Goal: Task Accomplishment & Management: Manage account settings

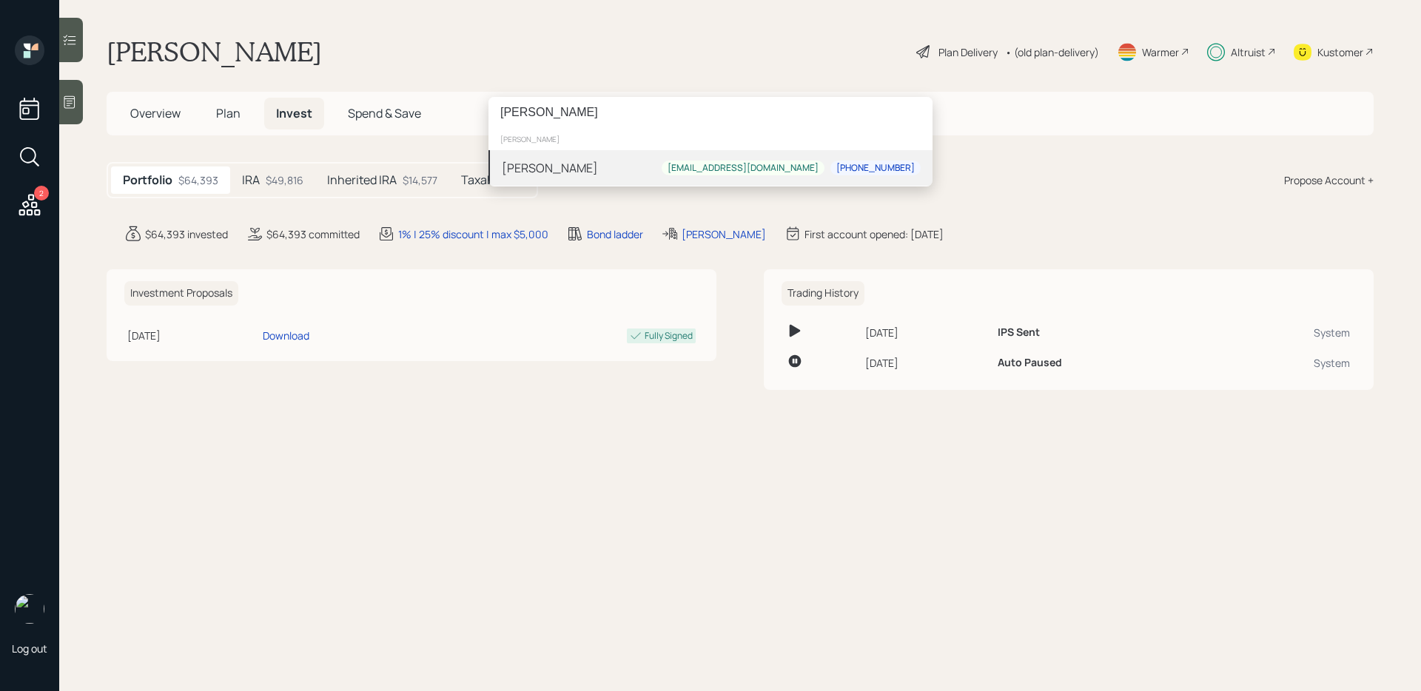
type input "[PERSON_NAME]"
click at [570, 167] on div "[PERSON_NAME]" at bounding box center [550, 168] width 96 height 18
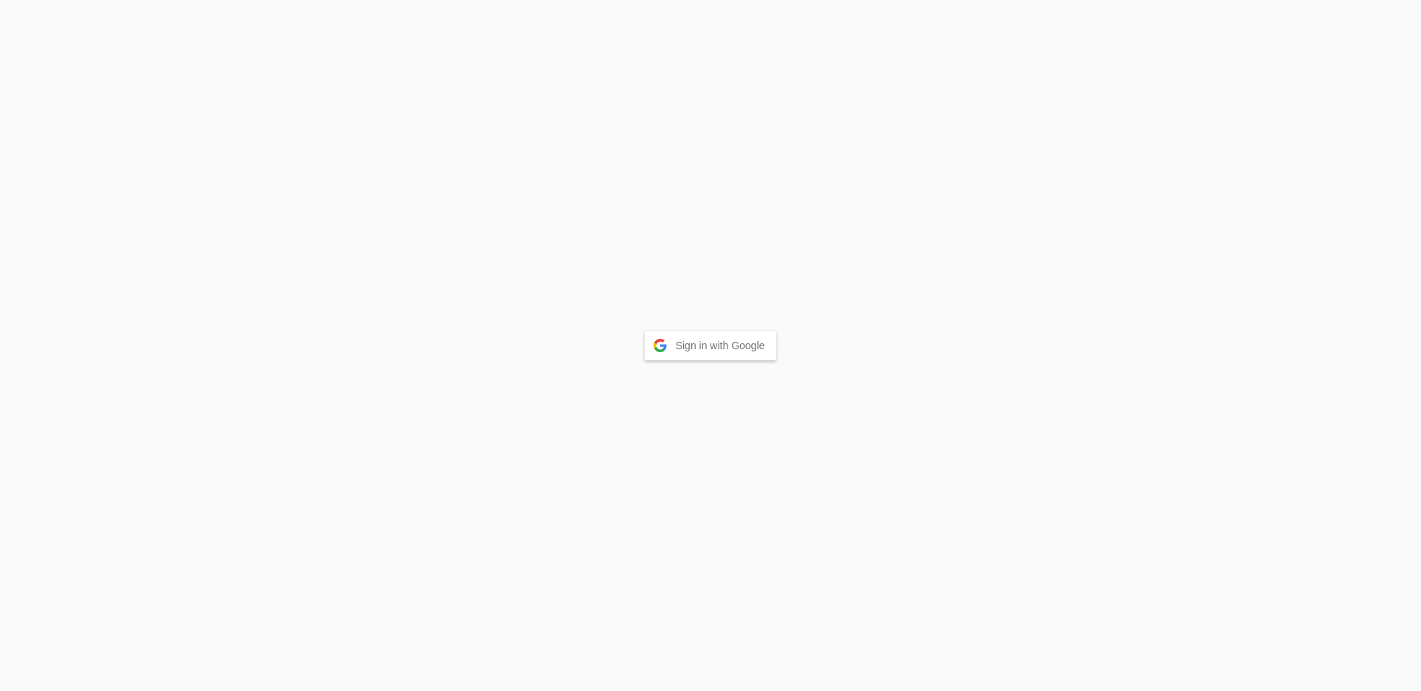
click at [713, 339] on button "Sign in with Google" at bounding box center [711, 346] width 133 height 30
